Goal: Download file/media

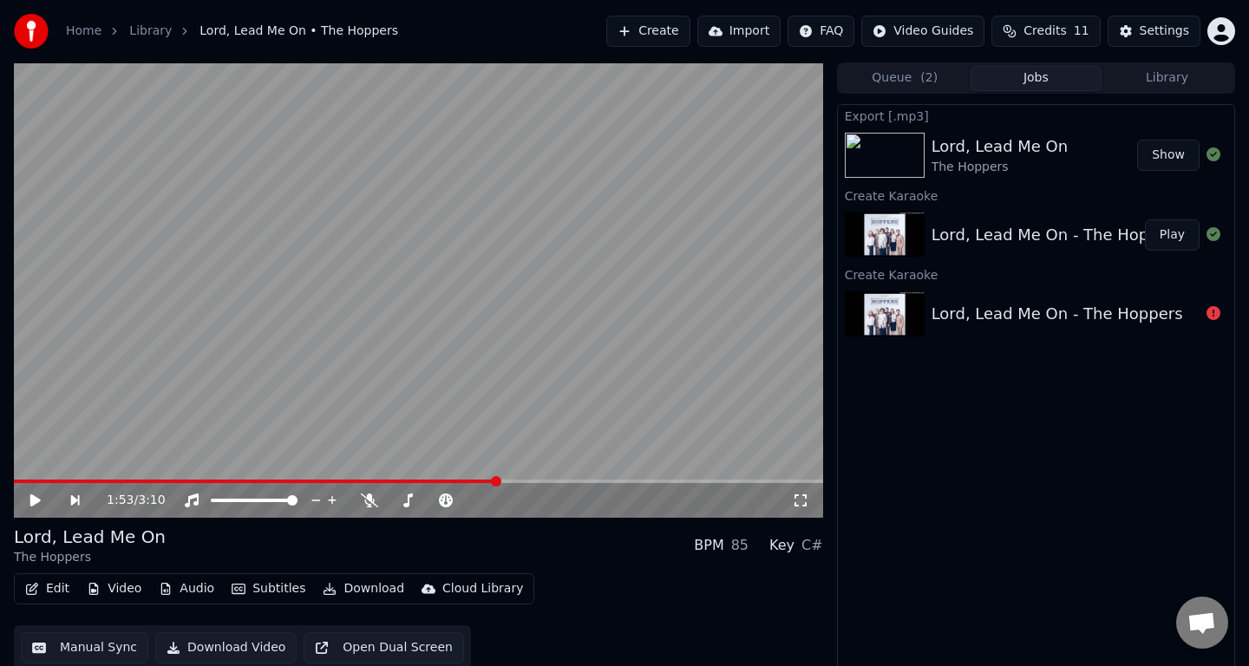
scroll to position [4, 0]
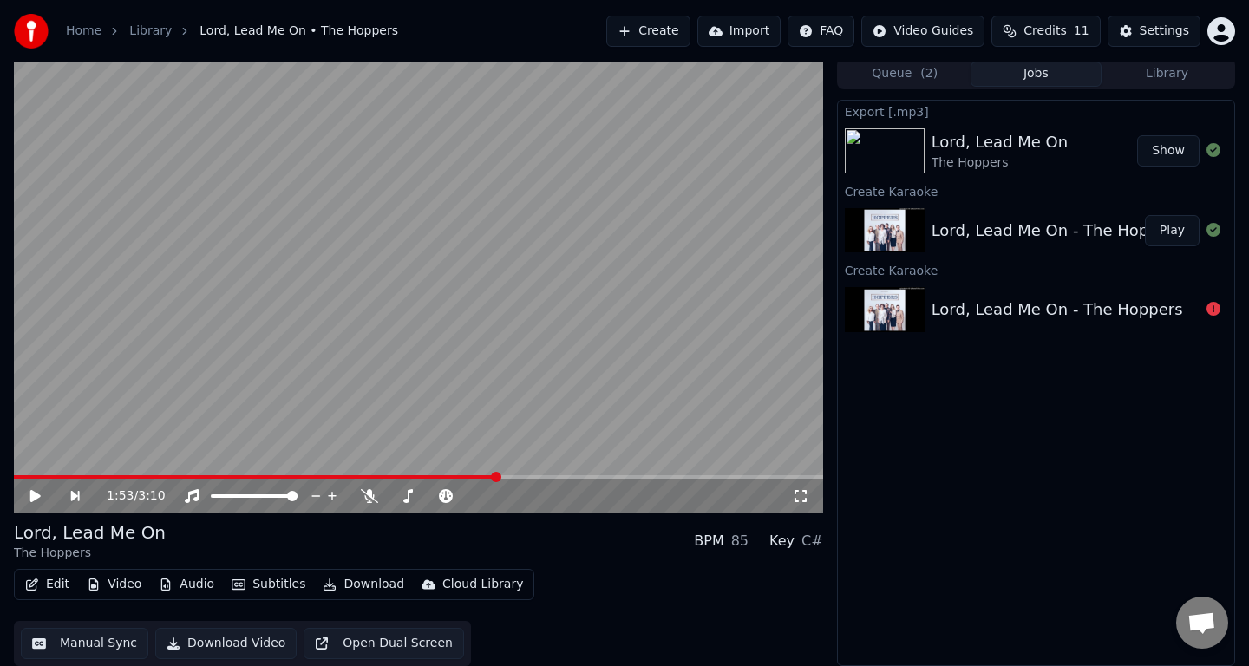
click at [1173, 227] on button "Play" at bounding box center [1172, 230] width 55 height 31
click at [31, 494] on icon at bounding box center [35, 496] width 9 height 10
click at [665, 24] on button "Create" at bounding box center [648, 31] width 84 height 31
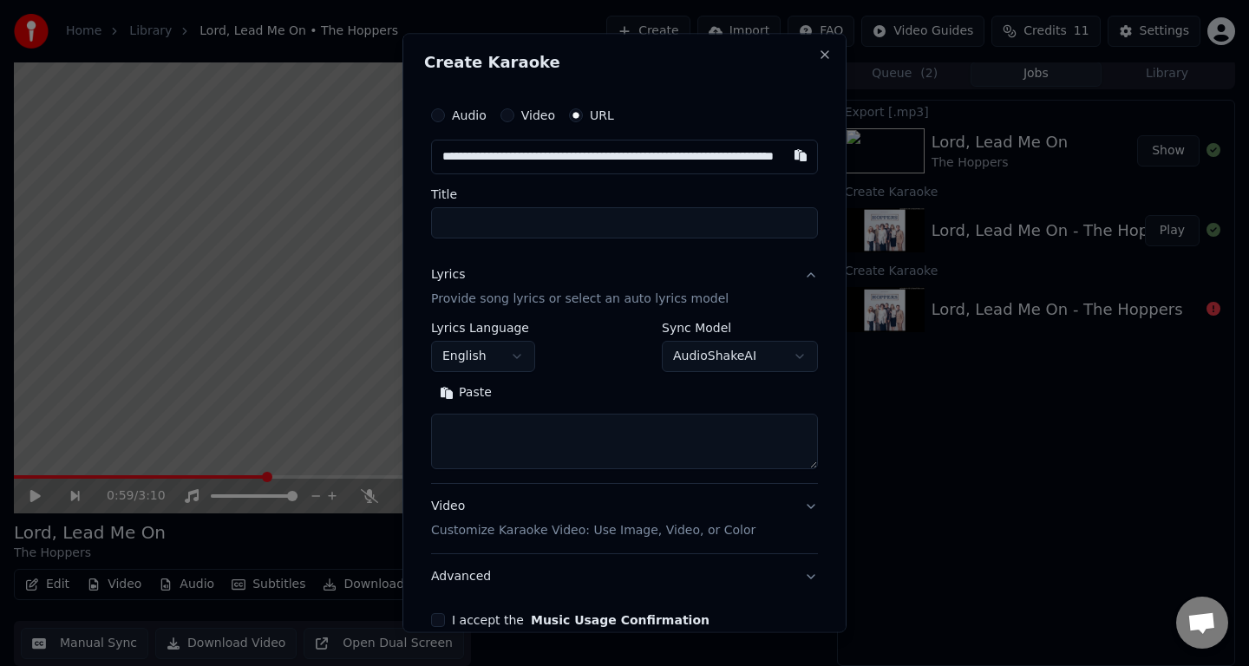
scroll to position [0, 132]
type input "**********"
click at [541, 215] on input "**********" at bounding box center [624, 222] width 387 height 31
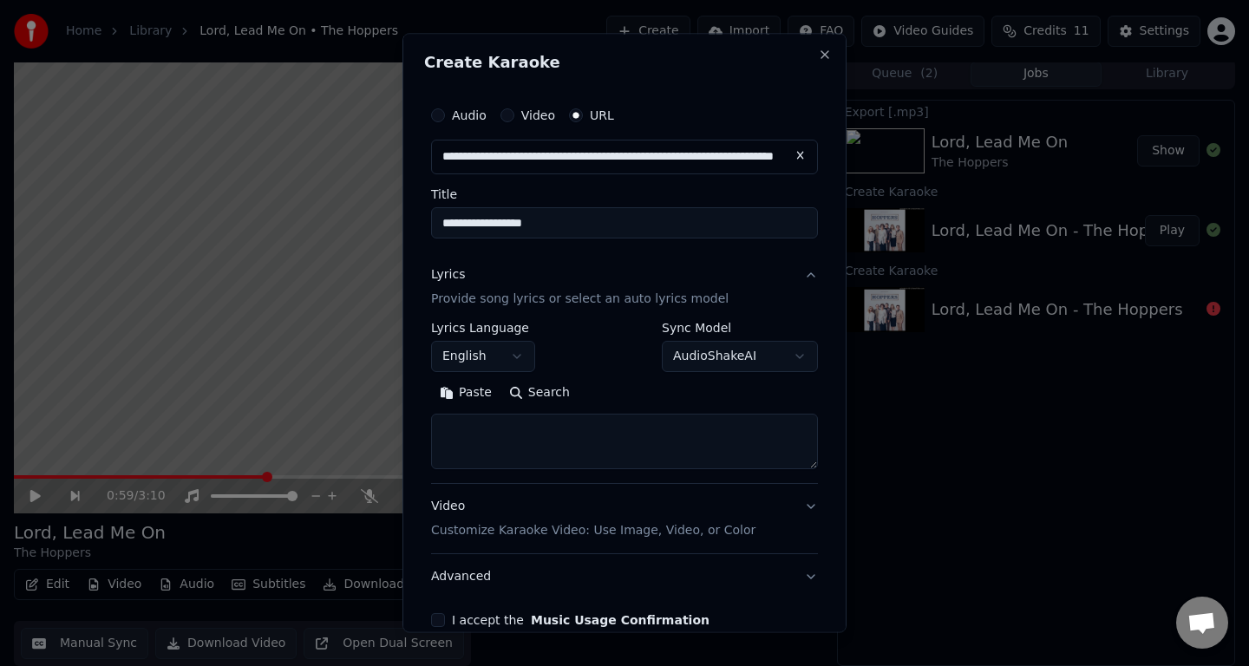
click at [528, 451] on textarea at bounding box center [624, 442] width 387 height 56
paste textarea "**********"
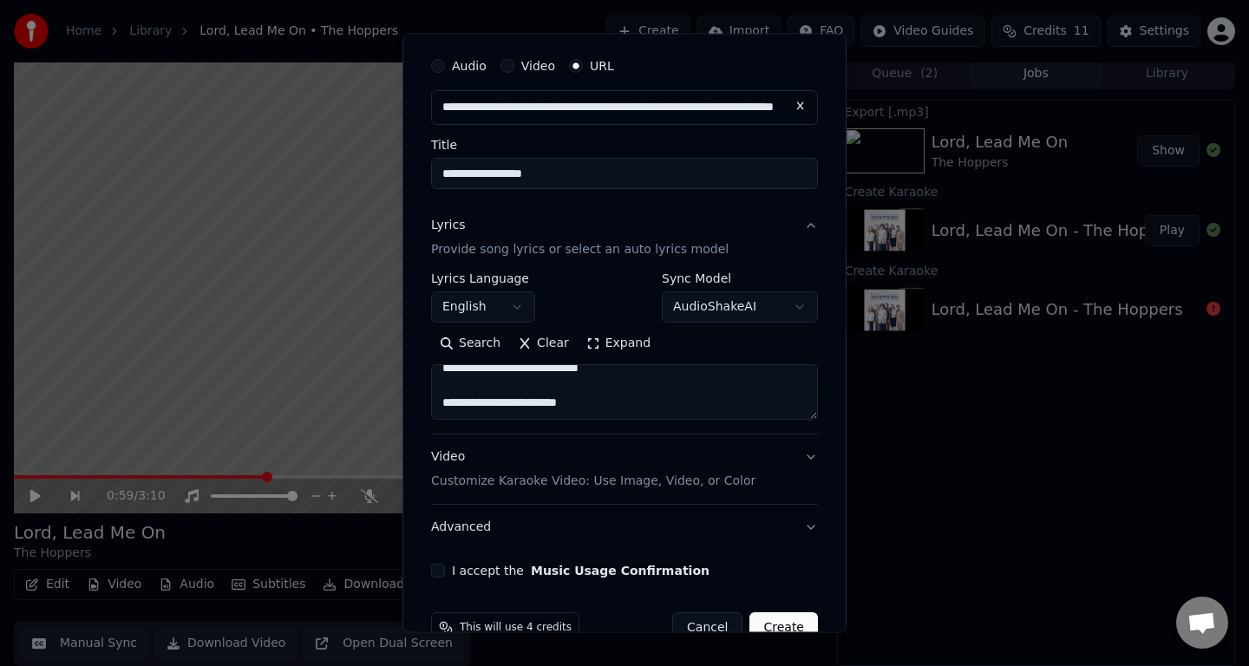
scroll to position [89, 0]
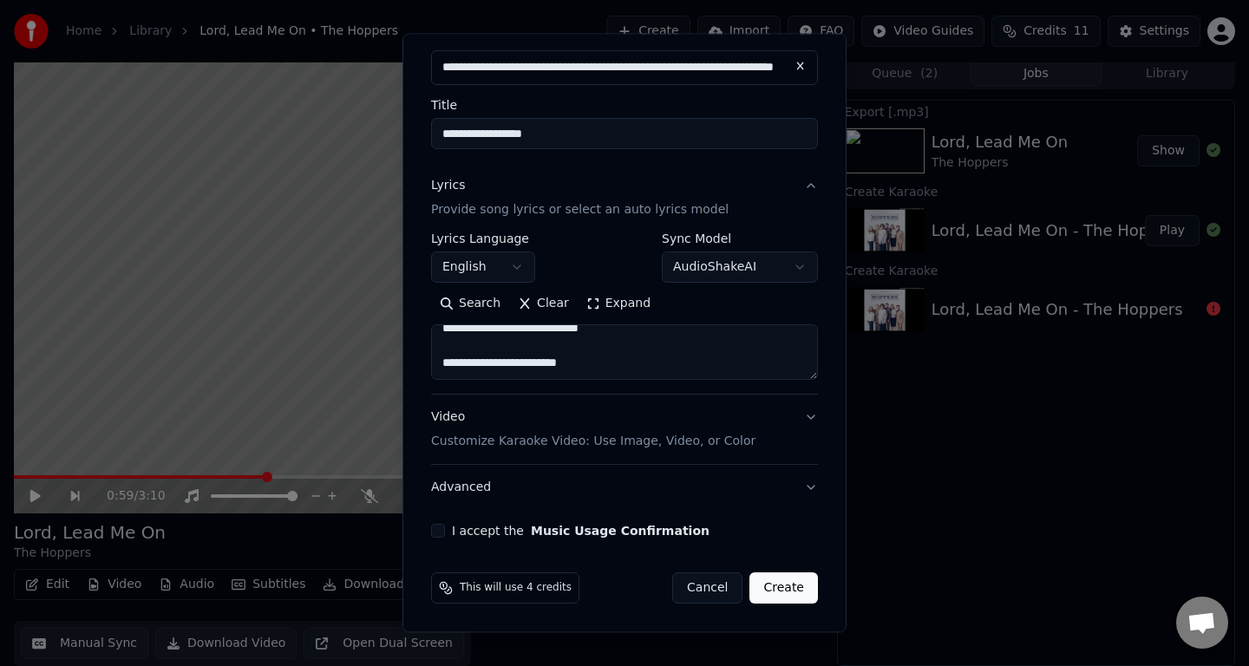
type textarea "**********"
click at [440, 533] on button "I accept the Music Usage Confirmation" at bounding box center [438, 531] width 14 height 14
click at [785, 592] on button "Create" at bounding box center [783, 588] width 69 height 31
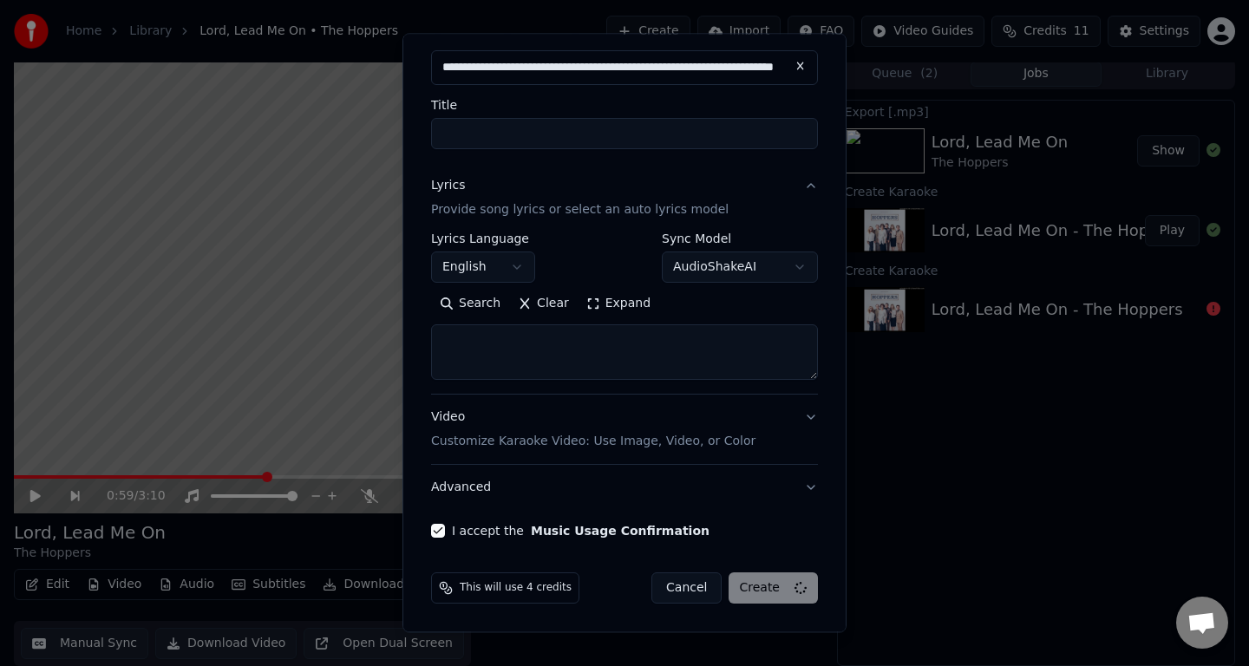
select select
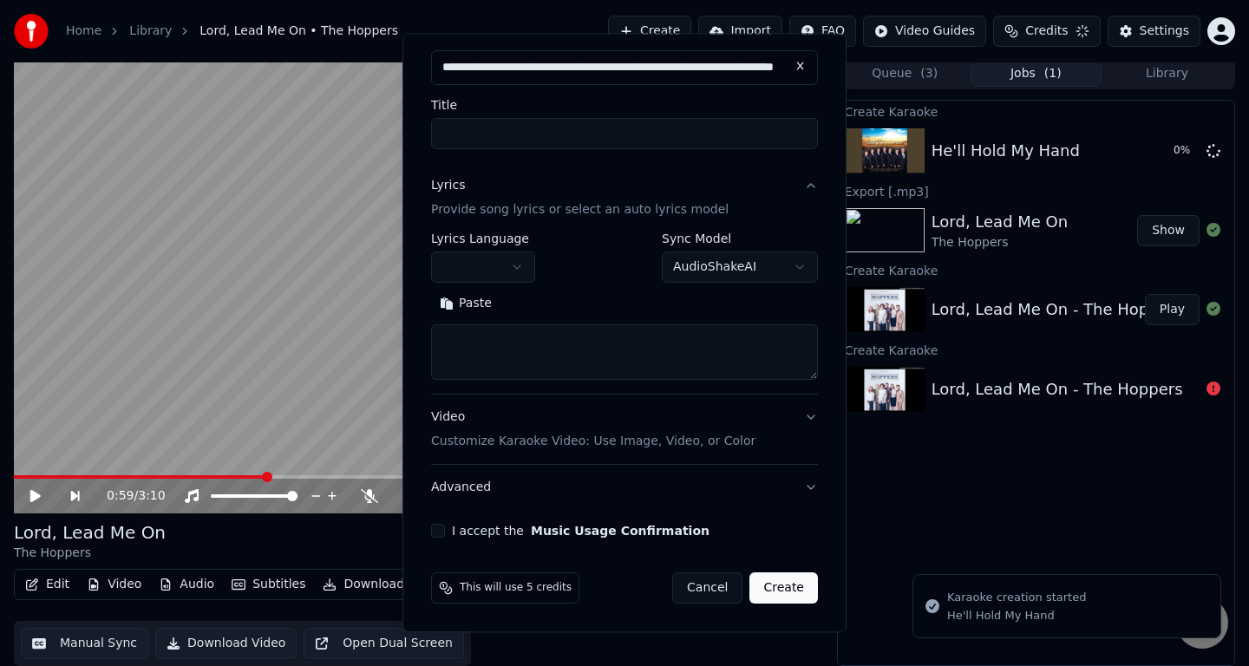
scroll to position [0, 0]
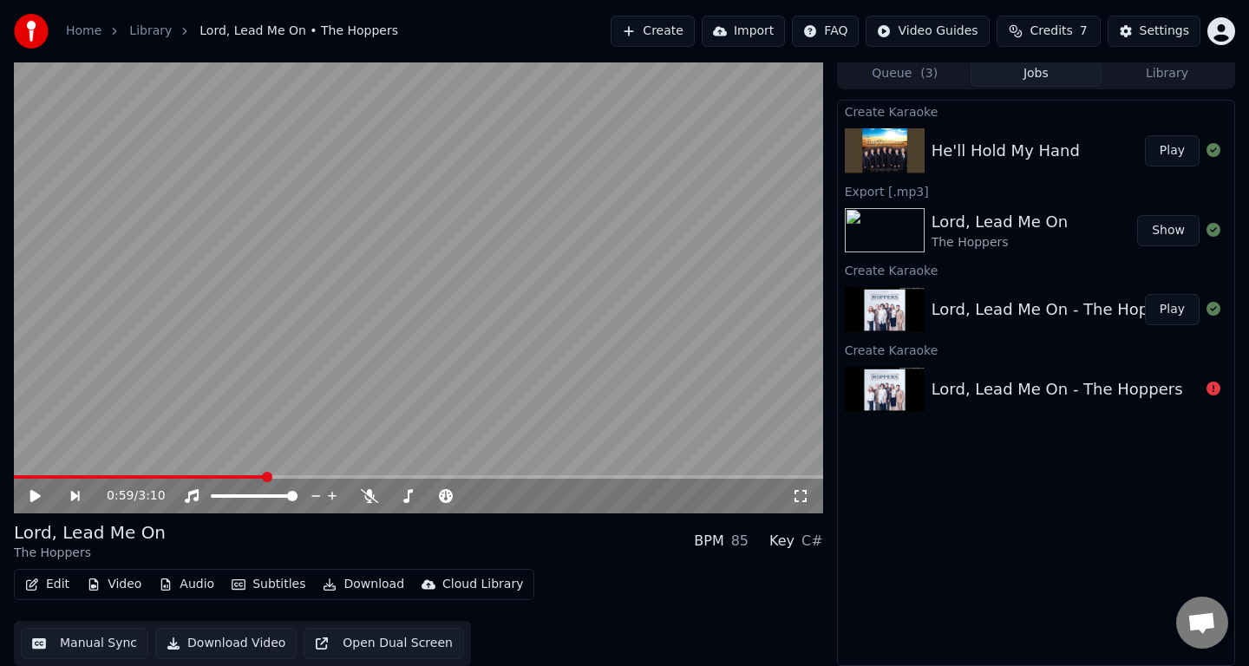
click at [1173, 157] on button "Play" at bounding box center [1172, 150] width 55 height 31
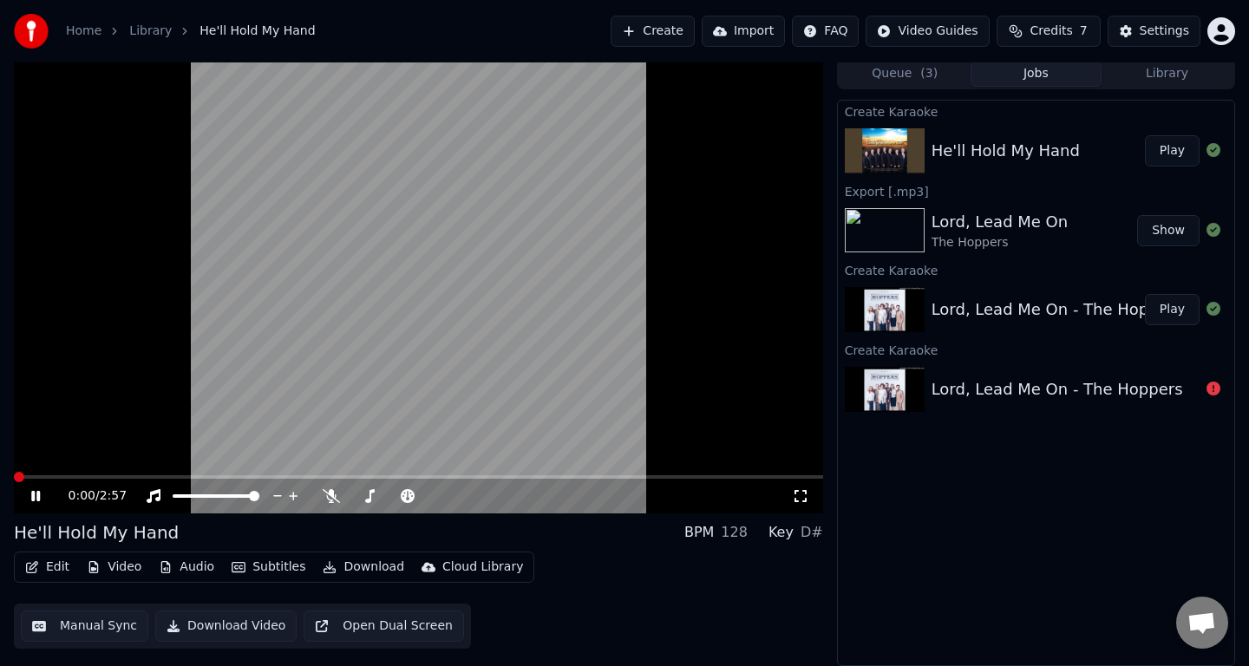
click at [14, 477] on span at bounding box center [19, 477] width 10 height 10
click at [358, 571] on button "Download" at bounding box center [363, 567] width 95 height 24
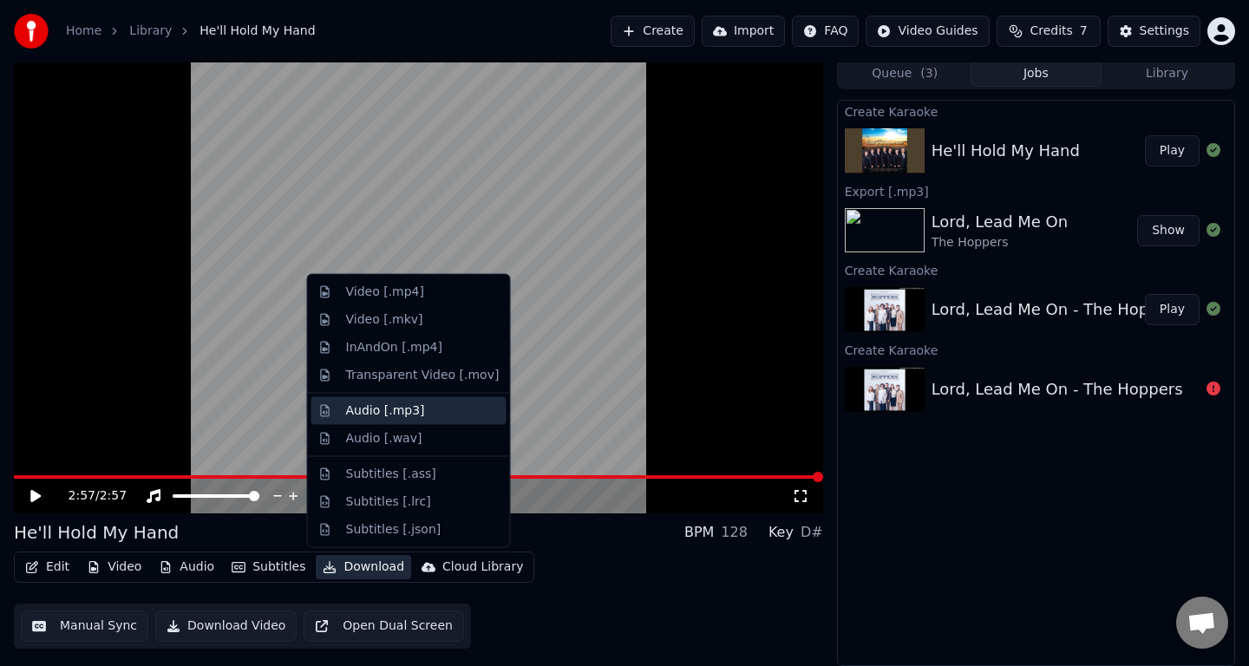
click at [420, 414] on div "Audio [.mp3]" at bounding box center [423, 410] width 154 height 17
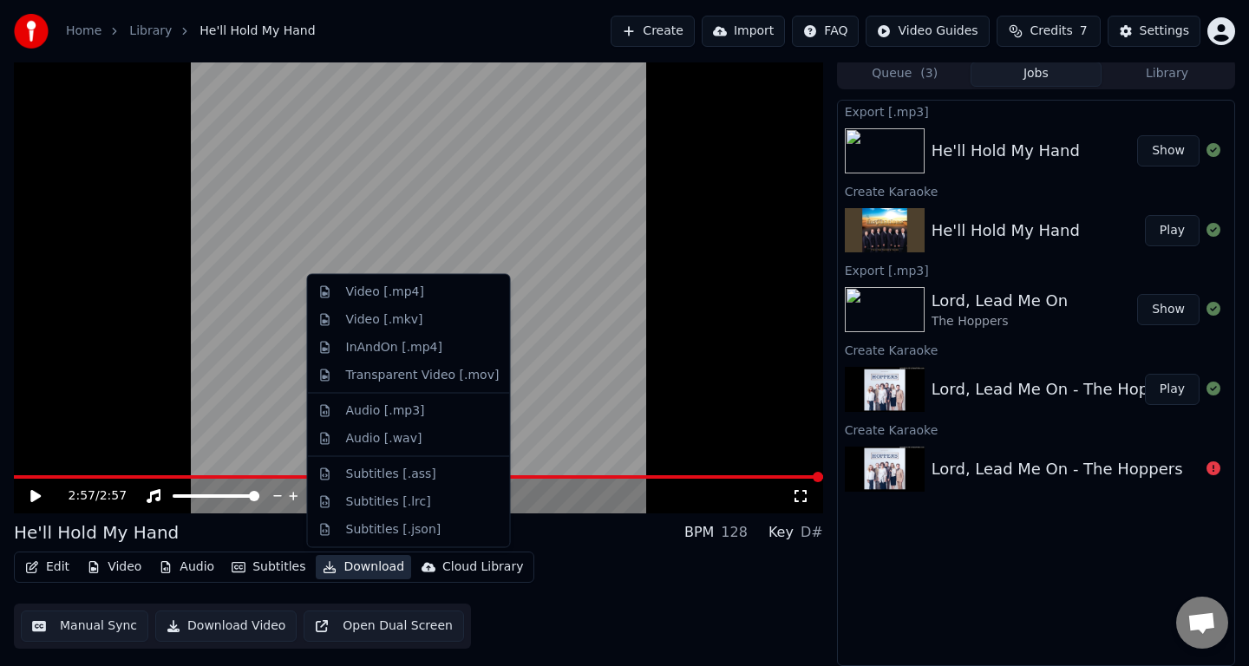
click at [363, 572] on button "Download" at bounding box center [363, 567] width 95 height 24
click at [403, 408] on div "Audio [.mp3]" at bounding box center [385, 410] width 79 height 17
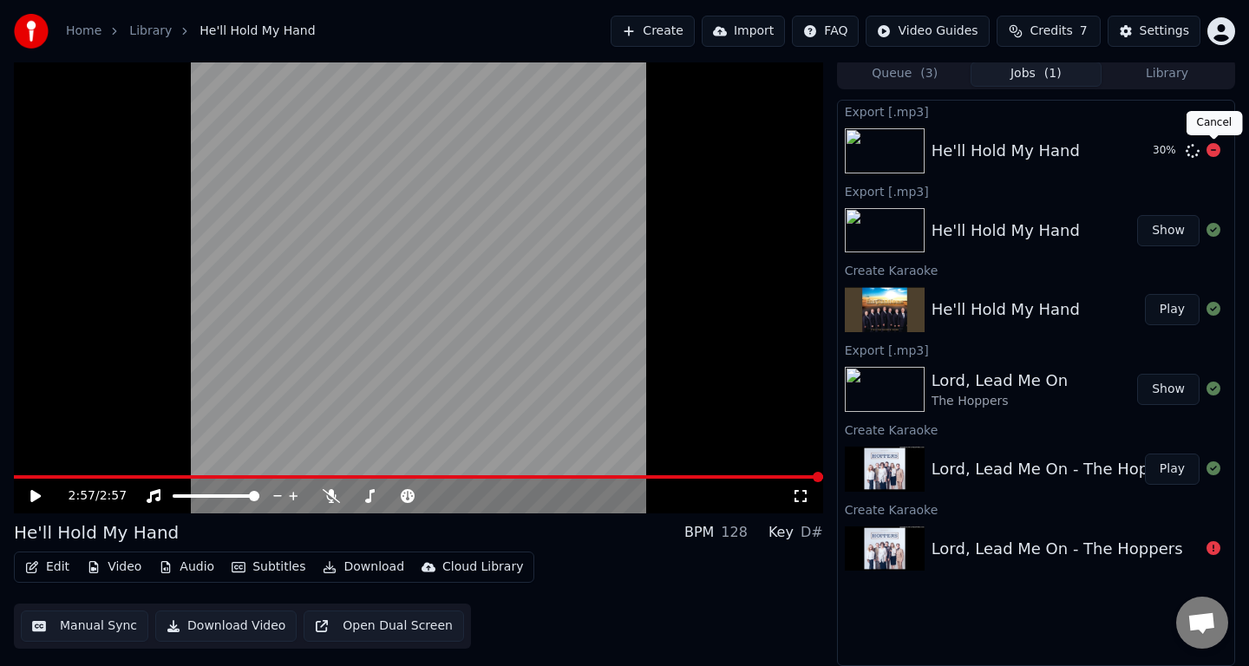
click at [1212, 149] on icon at bounding box center [1214, 150] width 14 height 14
click at [1171, 232] on button "Show" at bounding box center [1168, 230] width 62 height 31
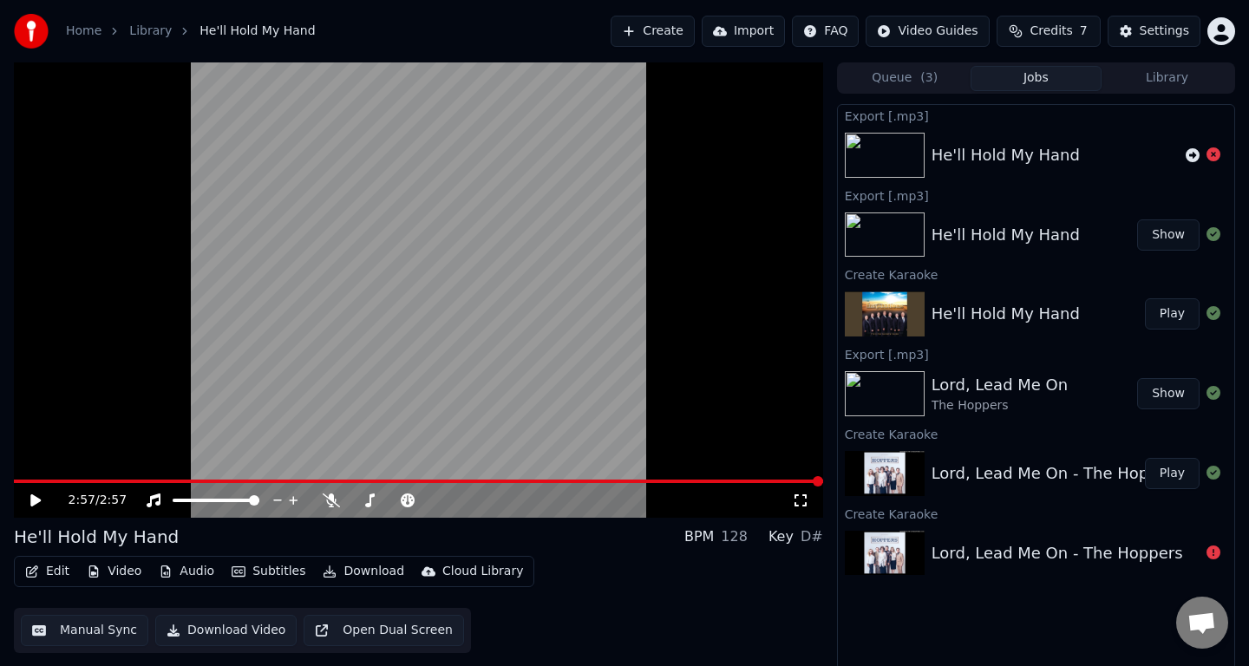
click at [1168, 398] on button "Show" at bounding box center [1168, 393] width 62 height 31
click at [1137, 378] on button "Show" at bounding box center [1168, 393] width 62 height 31
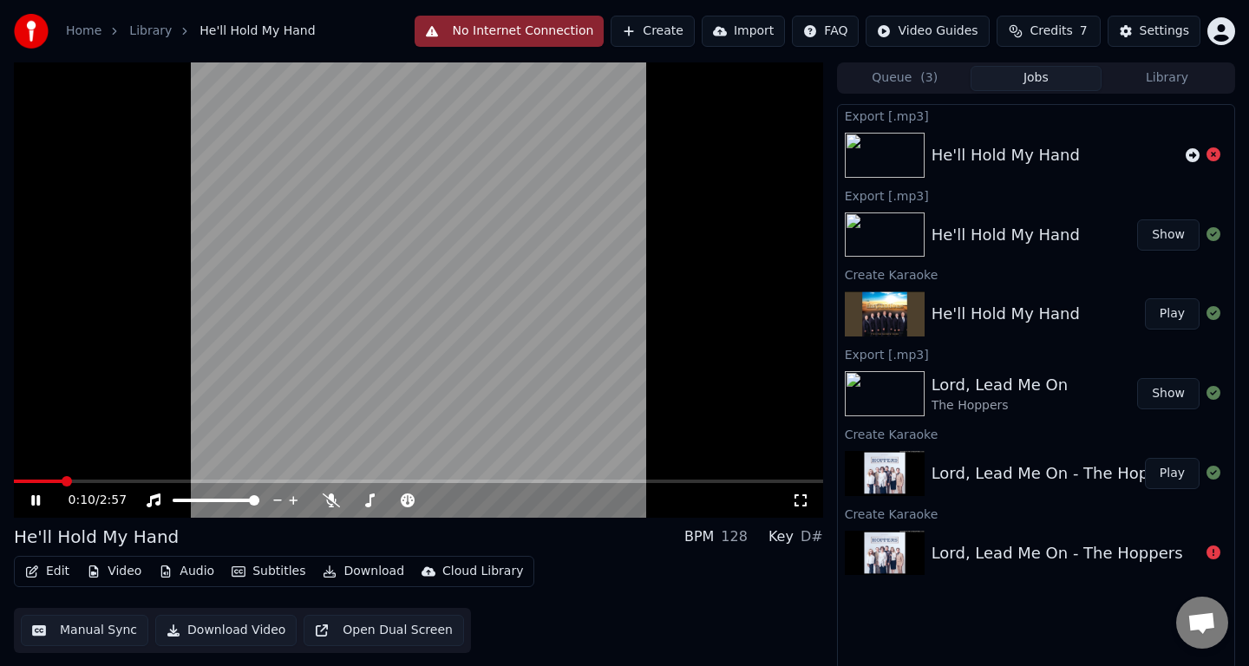
click at [42, 495] on icon at bounding box center [48, 501] width 41 height 14
